Goal: Information Seeking & Learning: Learn about a topic

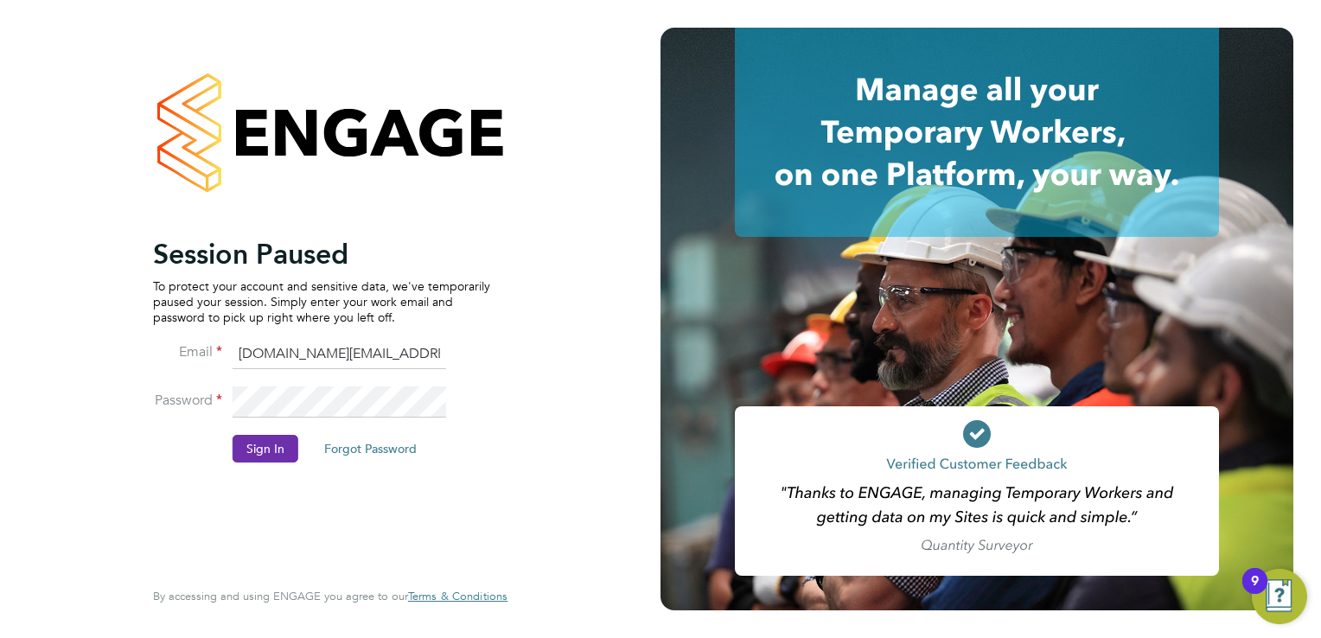
click at [277, 444] on button "Sign In" at bounding box center [266, 449] width 66 height 28
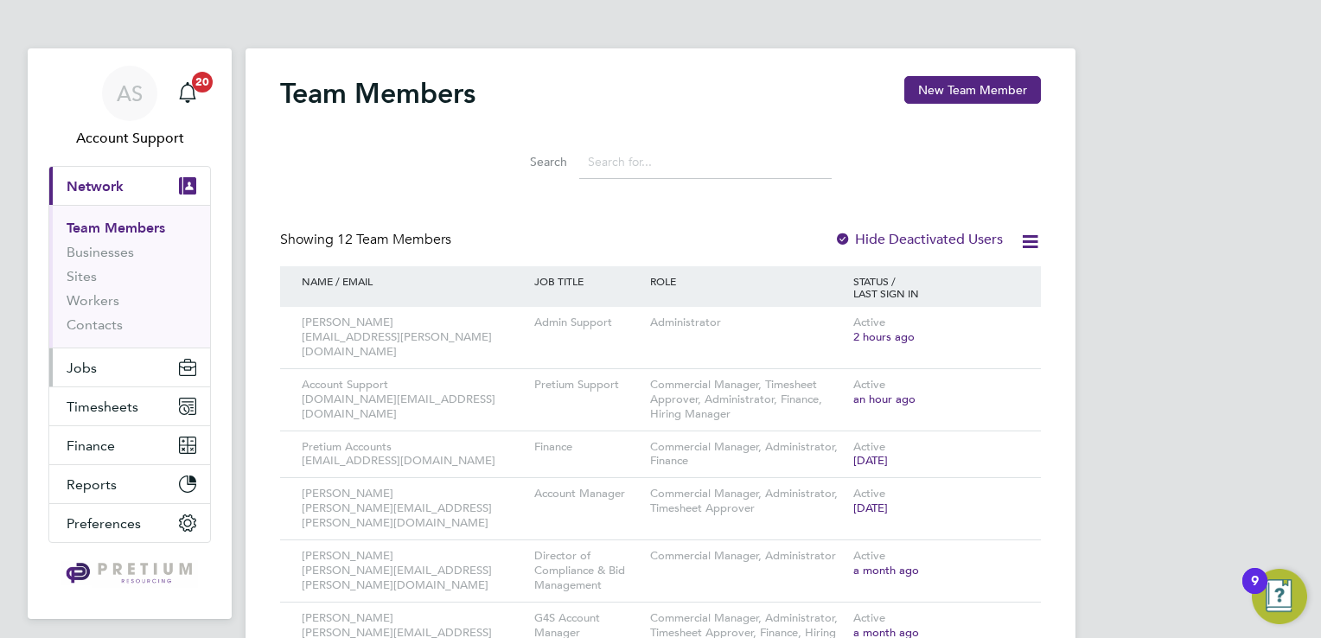
click at [128, 374] on button "Jobs" at bounding box center [129, 367] width 161 height 38
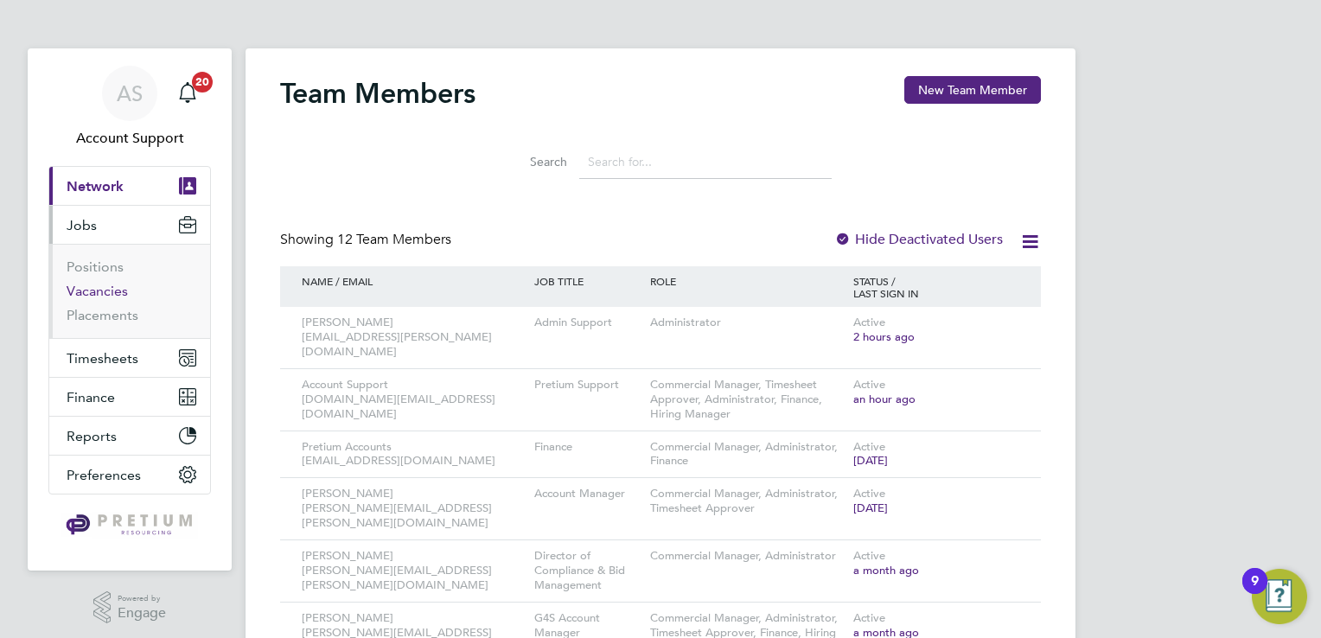
click at [100, 289] on link "Vacancies" at bounding box center [97, 291] width 61 height 16
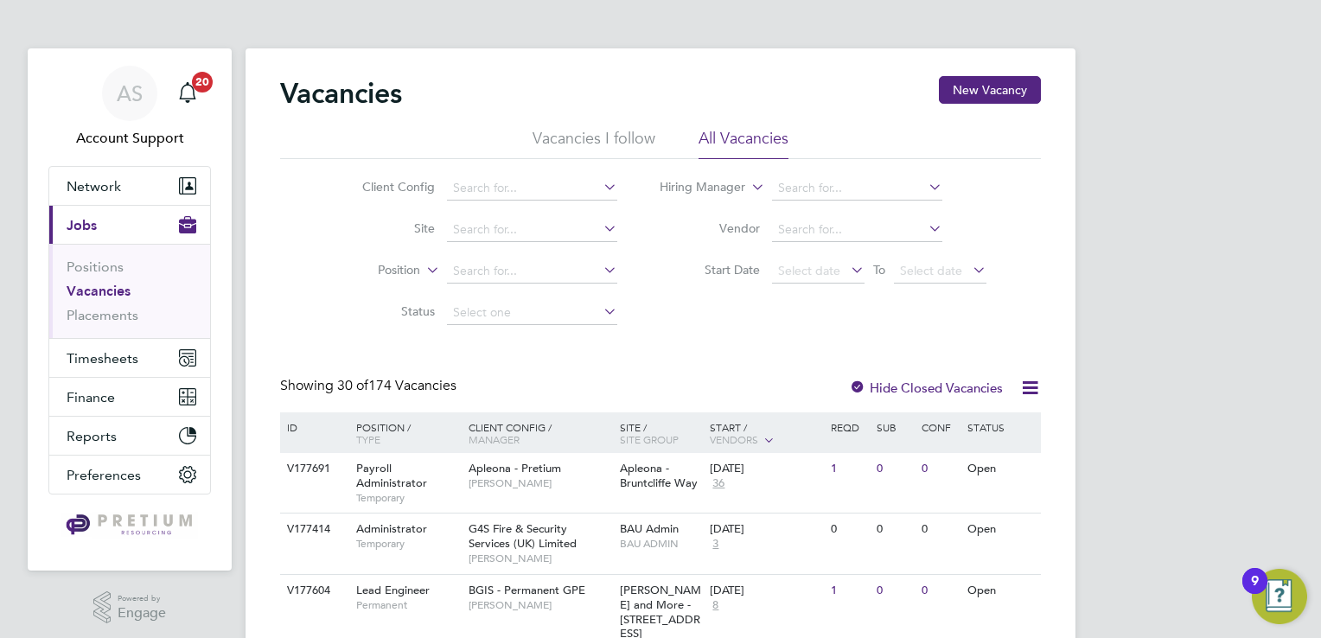
click at [450, 486] on div "Payroll Administrator Temporary" at bounding box center [403, 483] width 121 height 60
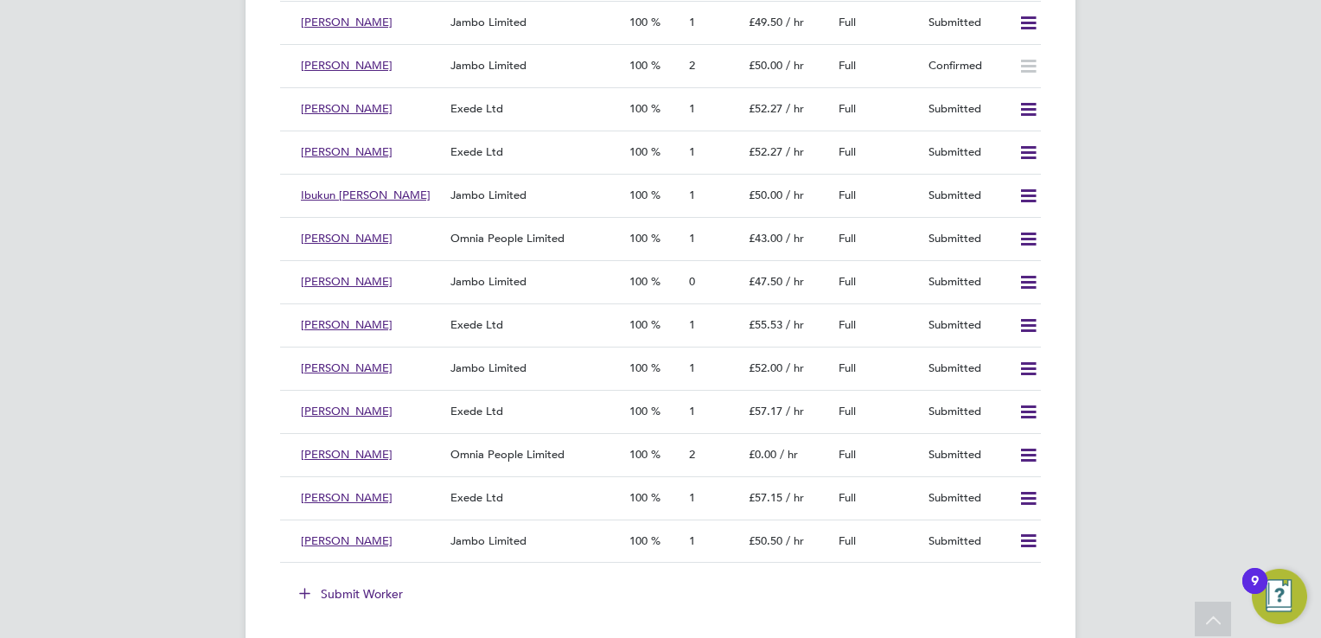
click at [209, 500] on div "AS Account Support Notifications 20 Applications: Network Team Members Business…" at bounding box center [660, 360] width 1321 height 6324
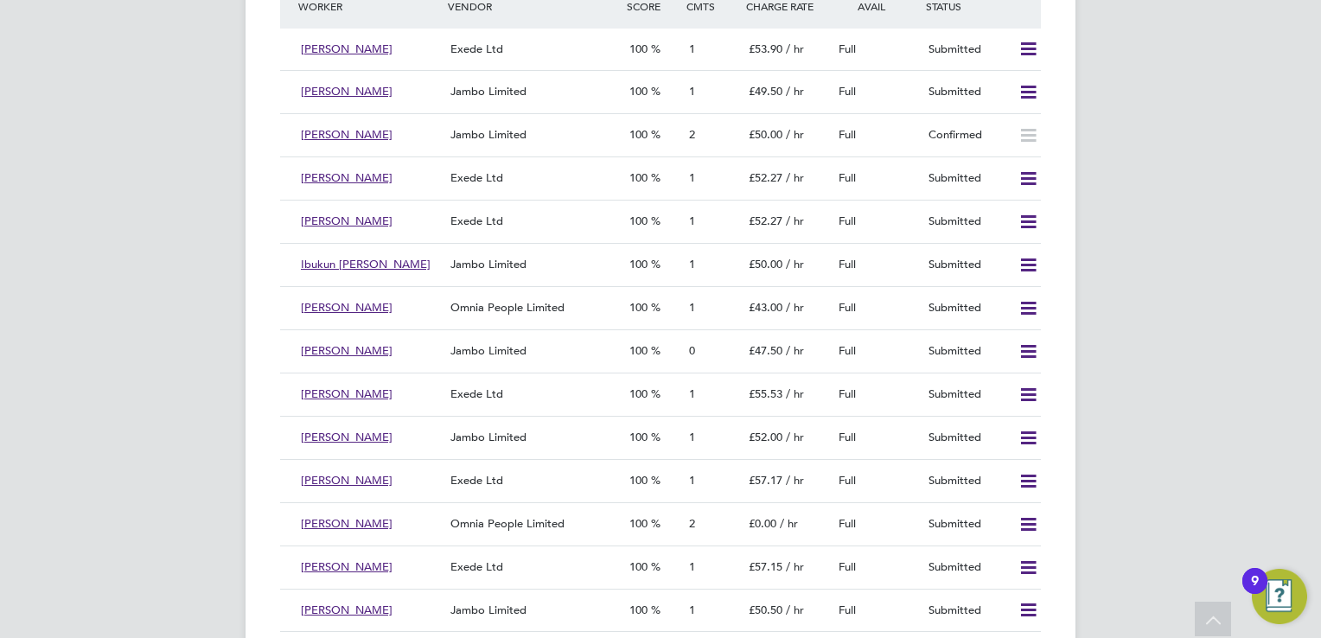
click at [1214, 261] on div "AS Account Support Notifications 20 Applications: Network Team Members Business…" at bounding box center [660, 429] width 1321 height 6324
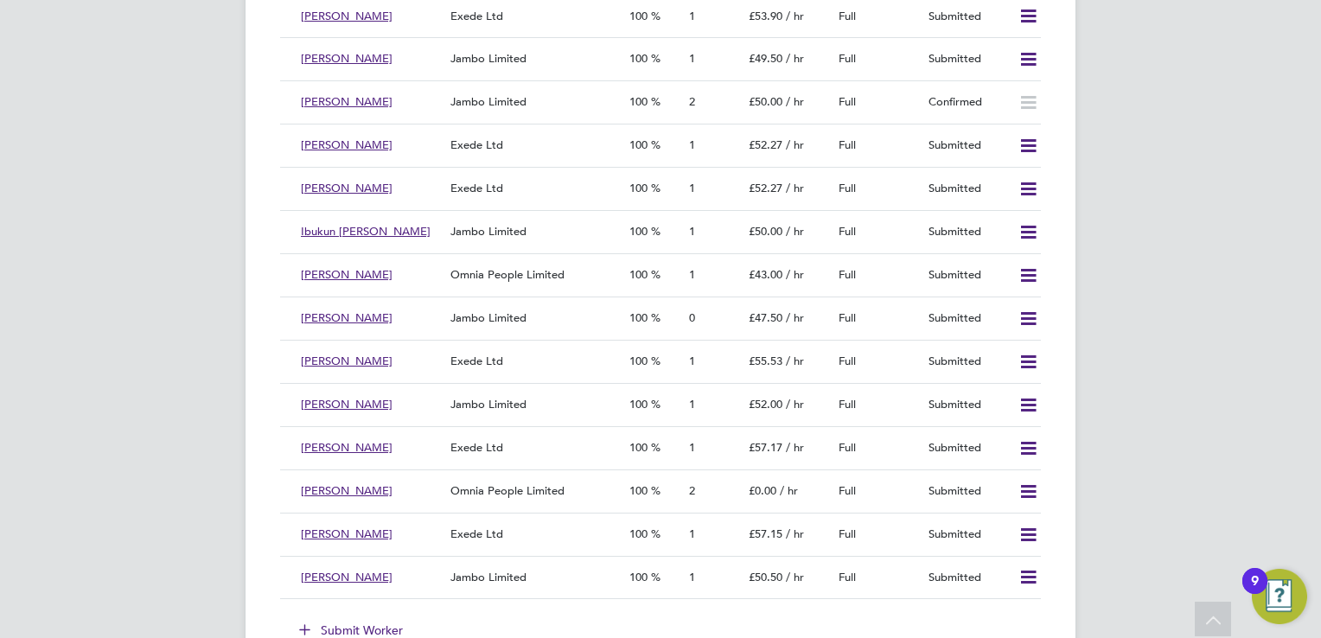
scroll to position [2767, 0]
